Goal: Information Seeking & Learning: Understand process/instructions

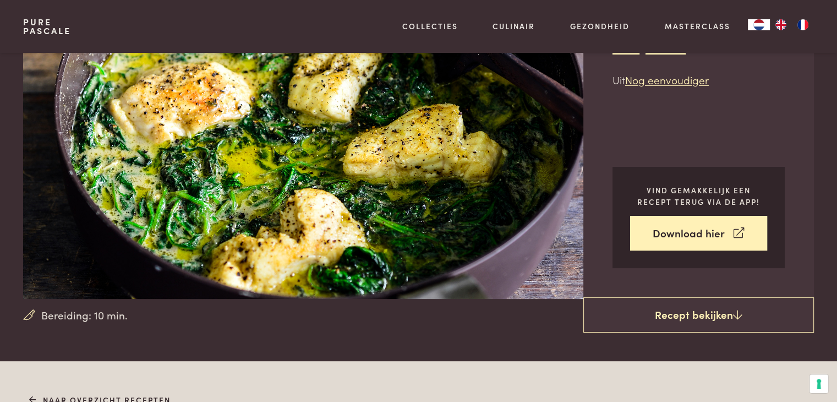
scroll to position [107, 0]
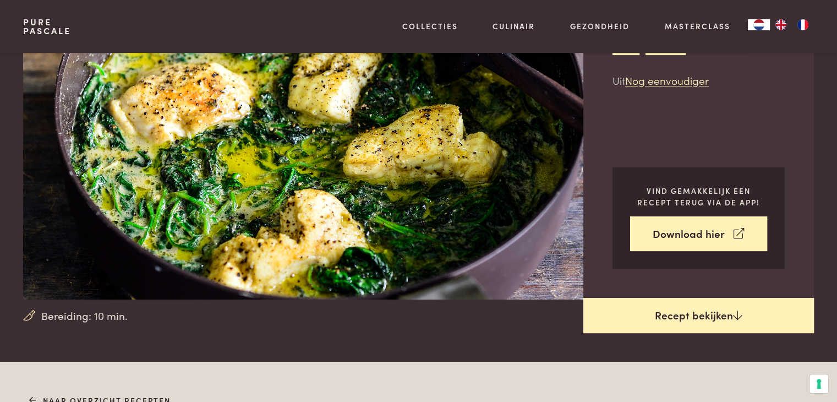
click at [735, 313] on icon at bounding box center [737, 315] width 9 height 10
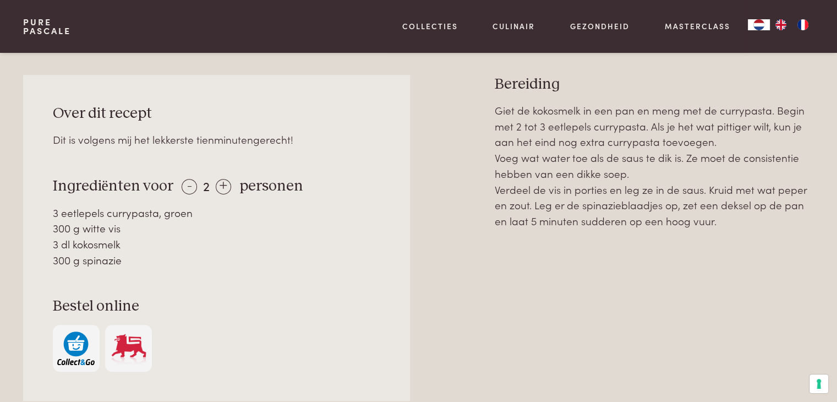
scroll to position [468, 0]
click at [735, 313] on div "Giet de kokosmelk in een pan en meng met de currypasta. Begin met 2 tot 3 eetle…" at bounding box center [654, 288] width 319 height 373
drag, startPoint x: 54, startPoint y: 113, endPoint x: 731, endPoint y: 233, distance: 686.9
click at [731, 233] on div "Over dit recept Dit is volgens mij het lekkerste tienminutengerecht! Ingrediënt…" at bounding box center [418, 274] width 790 height 400
copy div "Lore ips dolors Ame co adipisc eli sed doeiusmod temporincididuntut! Laboreetdo…"
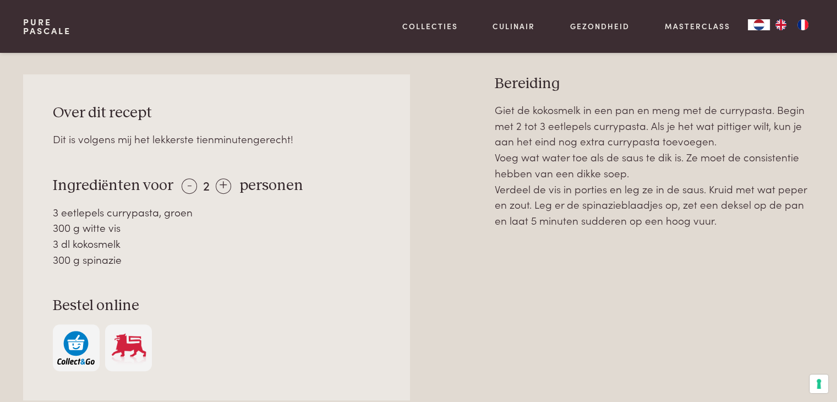
click at [356, 94] on div "Over dit recept Dit is volgens mij het lekkerste tienminutengerecht! Ingrediënt…" at bounding box center [216, 237] width 386 height 326
